Goal: Task Accomplishment & Management: Use online tool/utility

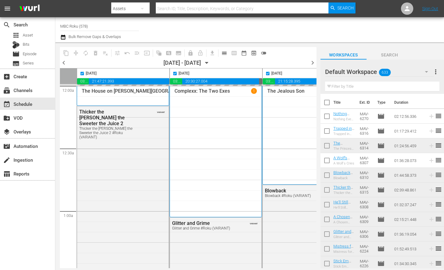
scroll to position [0, 391]
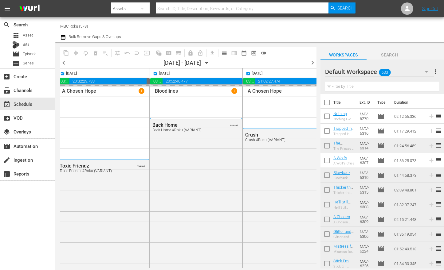
click at [212, 62] on div "09/02/2025 - 09/08/2025 September 2nd" at bounding box center [187, 63] width 48 height 6
click at [210, 64] on icon "button" at bounding box center [206, 63] width 7 height 7
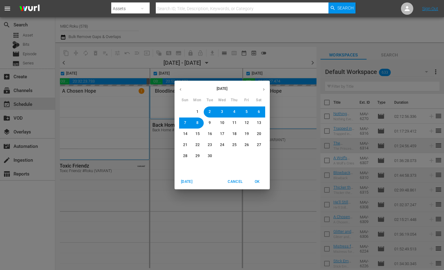
click at [261, 87] on button "button" at bounding box center [264, 90] width 12 height 12
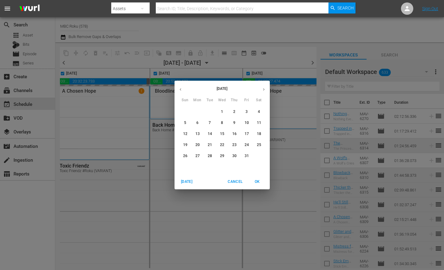
click at [233, 115] on button "2" at bounding box center [234, 112] width 11 height 11
click at [259, 182] on span "OK" at bounding box center [257, 182] width 15 height 6
checkbox input "false"
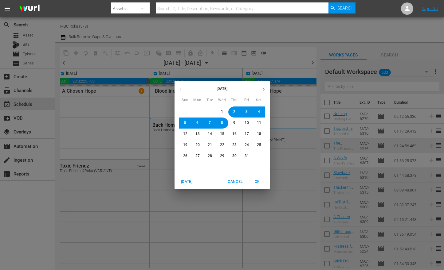
checkbox input "false"
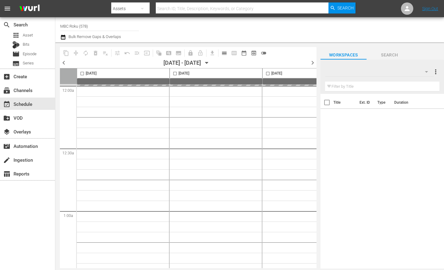
type input "MBC Roku (578)"
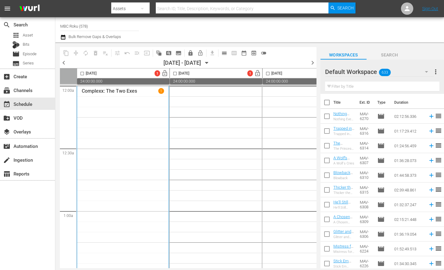
click at [210, 61] on icon "button" at bounding box center [206, 63] width 7 height 7
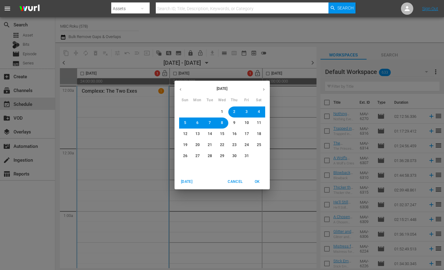
click at [182, 89] on icon "button" at bounding box center [180, 89] width 5 height 5
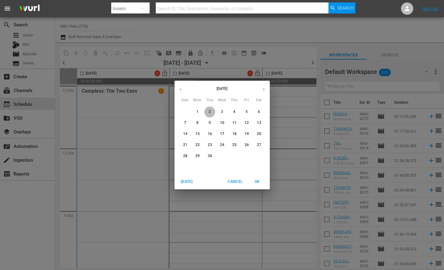
click at [211, 112] on span "2" at bounding box center [210, 111] width 4 height 5
click at [256, 181] on span "OK" at bounding box center [257, 182] width 15 height 6
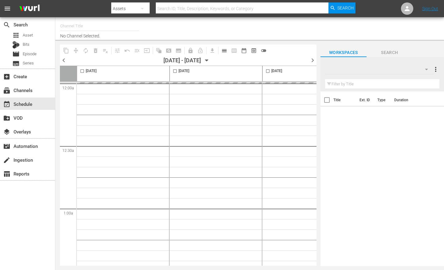
type input "MBC Roku (578)"
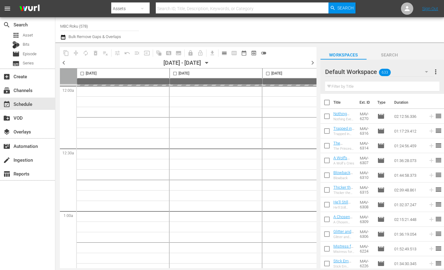
click at [80, 73] on input "checkbox" at bounding box center [82, 74] width 7 height 7
checkbox input "true"
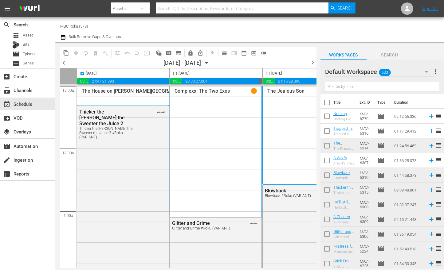
click at [175, 75] on input "checkbox" at bounding box center [174, 74] width 7 height 7
checkbox input "true"
click at [266, 73] on input "checkbox" at bounding box center [267, 74] width 7 height 7
checkbox input "true"
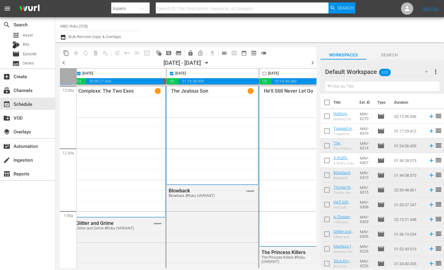
scroll to position [0, 113]
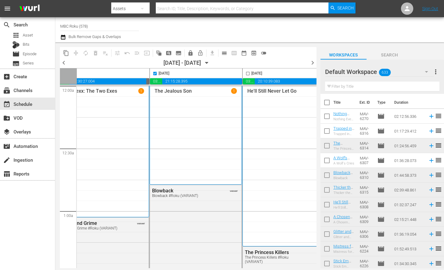
click at [247, 74] on input "checkbox" at bounding box center [247, 74] width 7 height 7
checkbox input "true"
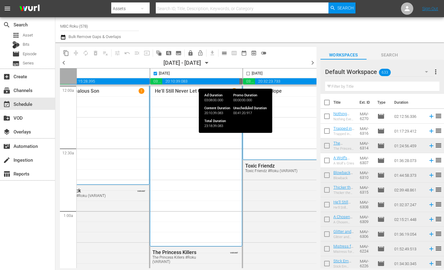
scroll to position [0, 212]
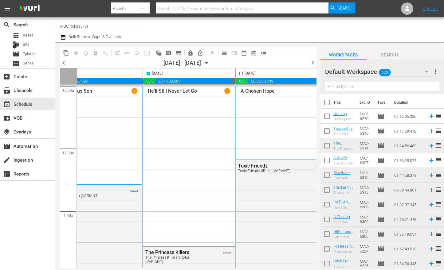
click at [241, 74] on input "checkbox" at bounding box center [240, 74] width 7 height 7
checkbox input "true"
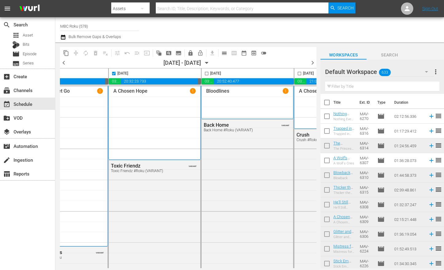
scroll to position [0, 346]
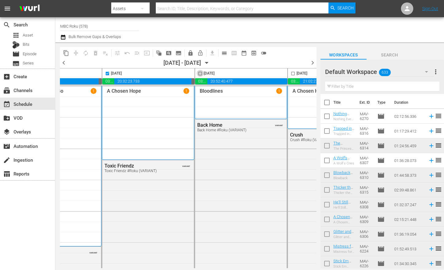
click at [199, 72] on input "checkbox" at bounding box center [199, 74] width 7 height 7
checkbox input "true"
click at [291, 73] on input "checkbox" at bounding box center [292, 74] width 7 height 7
checkbox input "true"
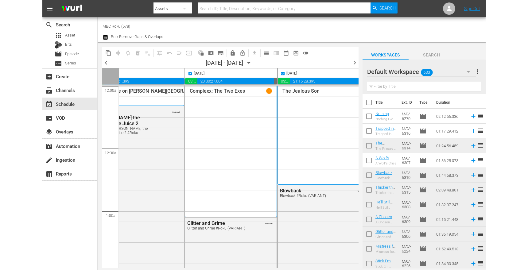
scroll to position [0, 0]
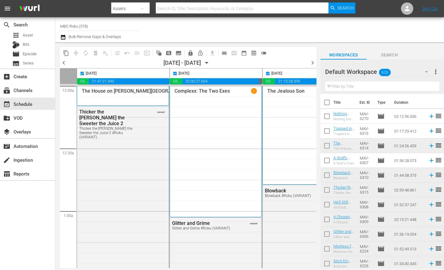
click at [68, 52] on span "content_copy" at bounding box center [66, 53] width 6 height 6
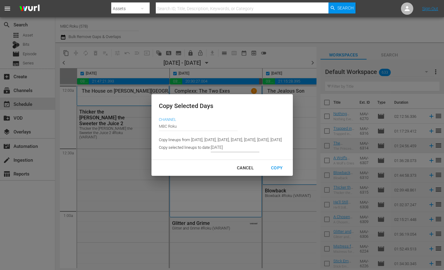
click at [211, 150] on input "9/09/2025" at bounding box center [235, 147] width 49 height 9
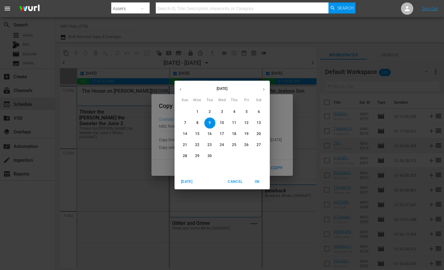
click at [261, 87] on button "button" at bounding box center [264, 90] width 12 height 12
click at [236, 113] on span "2" at bounding box center [234, 111] width 11 height 5
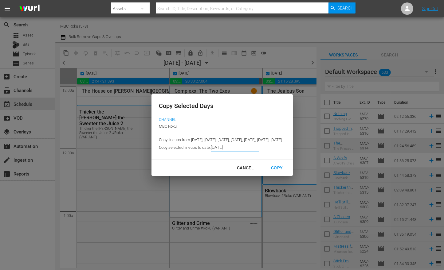
click at [287, 172] on div "Copy" at bounding box center [276, 168] width 21 height 8
type input "9/02/2025"
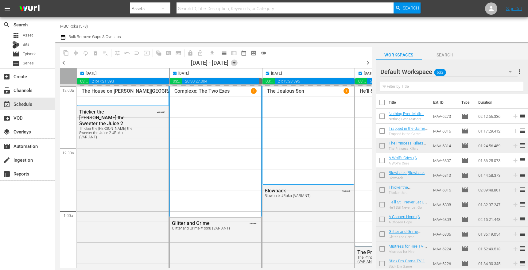
click at [236, 63] on icon "button" at bounding box center [234, 63] width 3 height 2
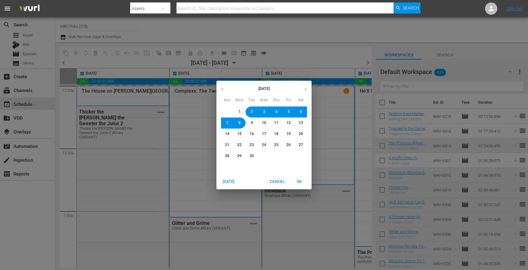
click at [302, 91] on button "button" at bounding box center [306, 90] width 12 height 12
click at [274, 112] on button "2" at bounding box center [276, 112] width 11 height 11
click at [303, 182] on span "OK" at bounding box center [299, 182] width 15 height 6
checkbox input "false"
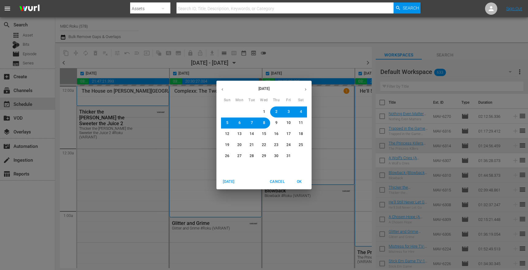
checkbox input "false"
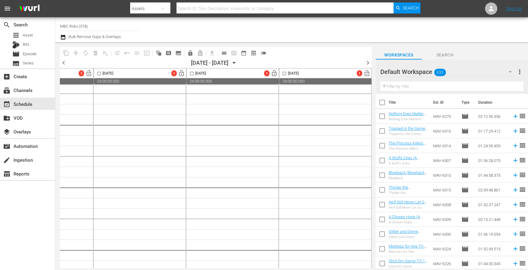
scroll to position [587, 0]
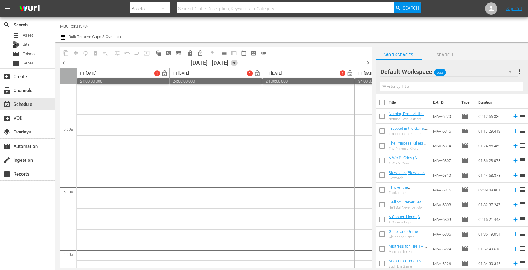
click at [236, 62] on icon "button" at bounding box center [234, 63] width 3 height 2
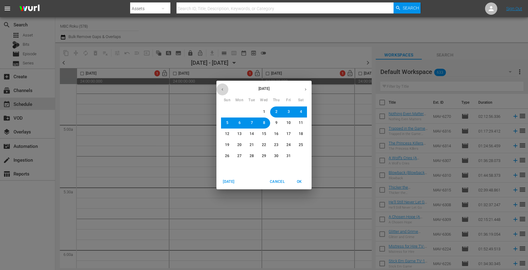
click at [223, 89] on icon "button" at bounding box center [222, 89] width 5 height 5
click at [249, 111] on button "2" at bounding box center [251, 112] width 11 height 11
click at [302, 182] on span "OK" at bounding box center [299, 182] width 15 height 6
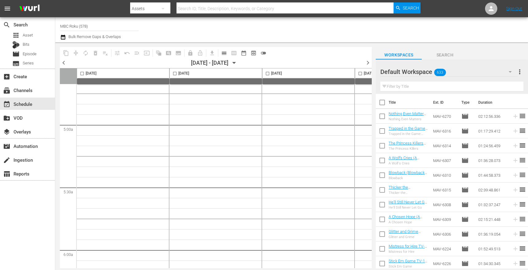
scroll to position [598, 0]
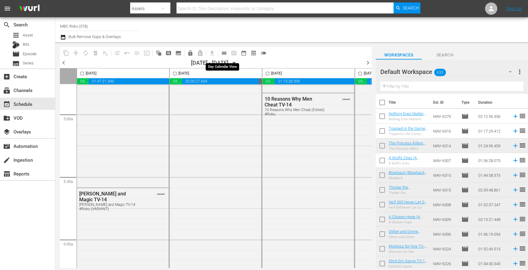
click at [224, 54] on span "calendar_view_day_outlined" at bounding box center [224, 53] width 6 height 6
